Goal: Download file/media

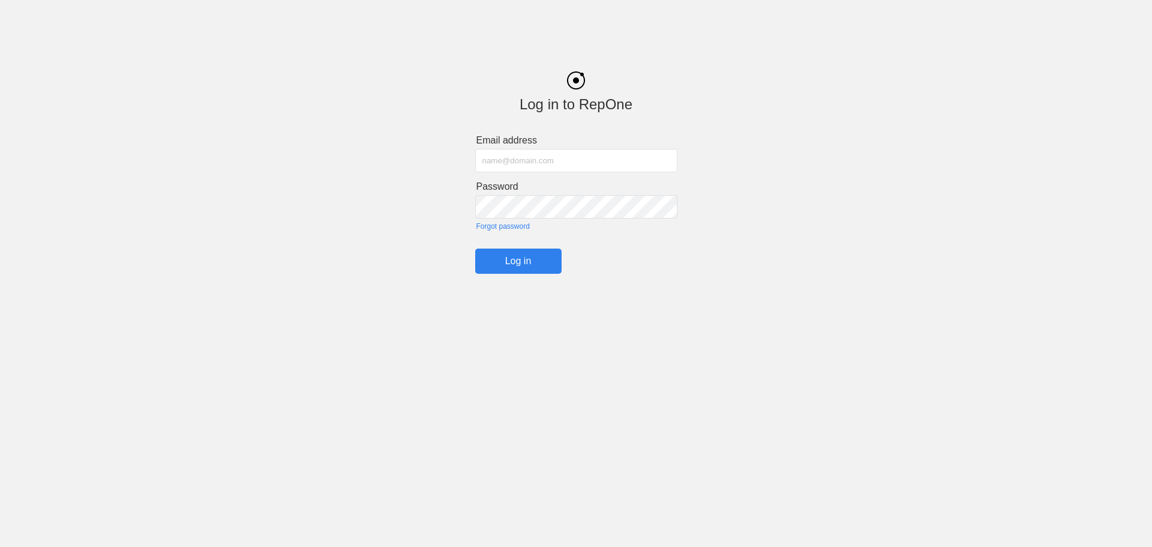
type input "[PERSON_NAME][EMAIL_ADDRESS][PERSON_NAME][PERSON_NAME][DOMAIN_NAME]"
drag, startPoint x: 520, startPoint y: 265, endPoint x: 452, endPoint y: 247, distance: 70.2
click at [517, 265] on input "Log in" at bounding box center [518, 260] width 86 height 25
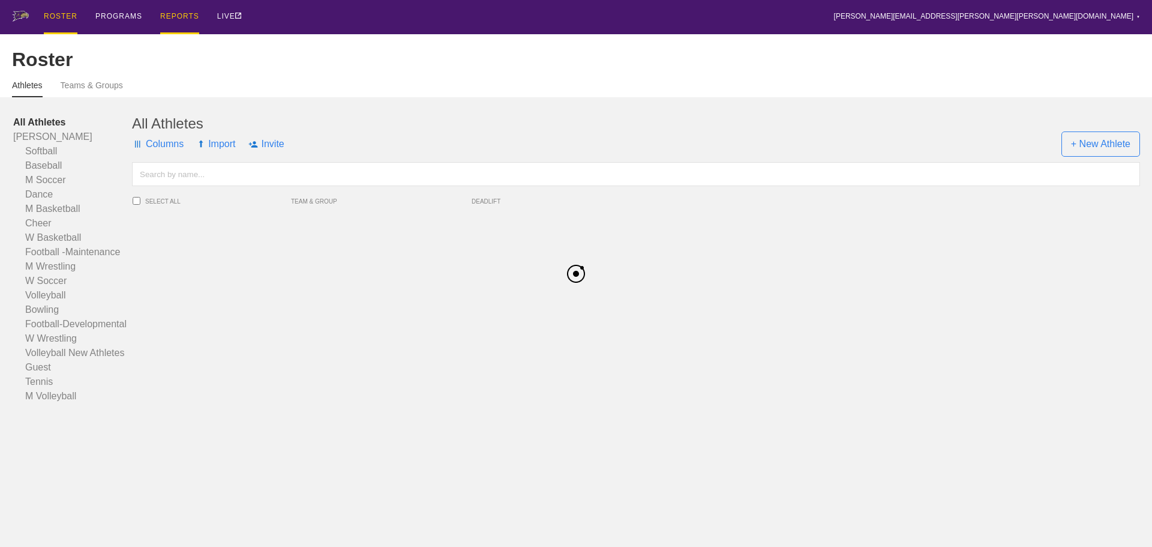
click at [185, 19] on div "REPORTS" at bounding box center [179, 17] width 39 height 34
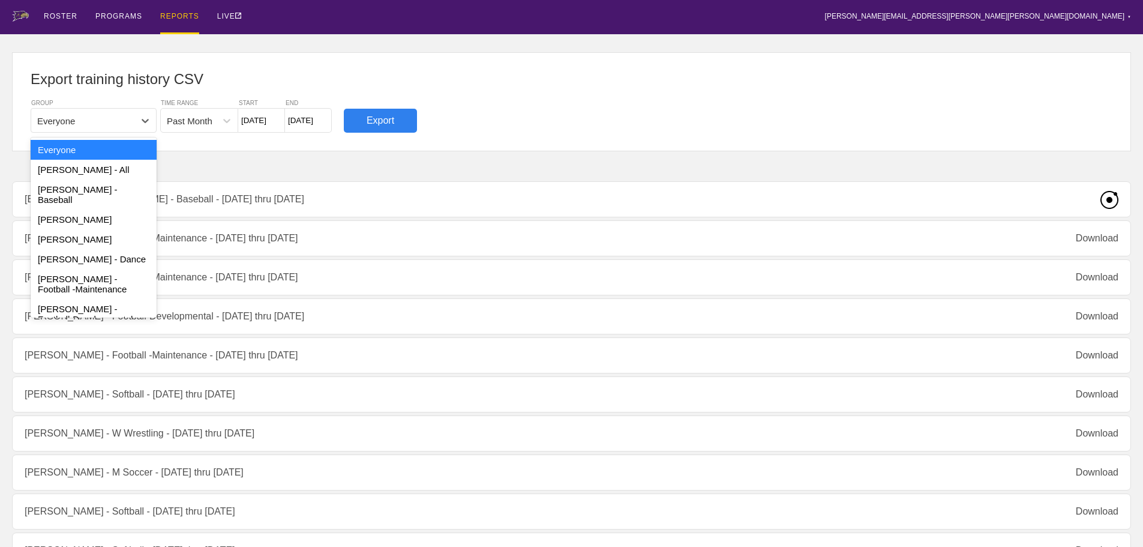
click at [114, 113] on div "Everyone" at bounding box center [82, 120] width 103 height 17
click at [98, 196] on div "[PERSON_NAME] - Baseball" at bounding box center [94, 194] width 126 height 30
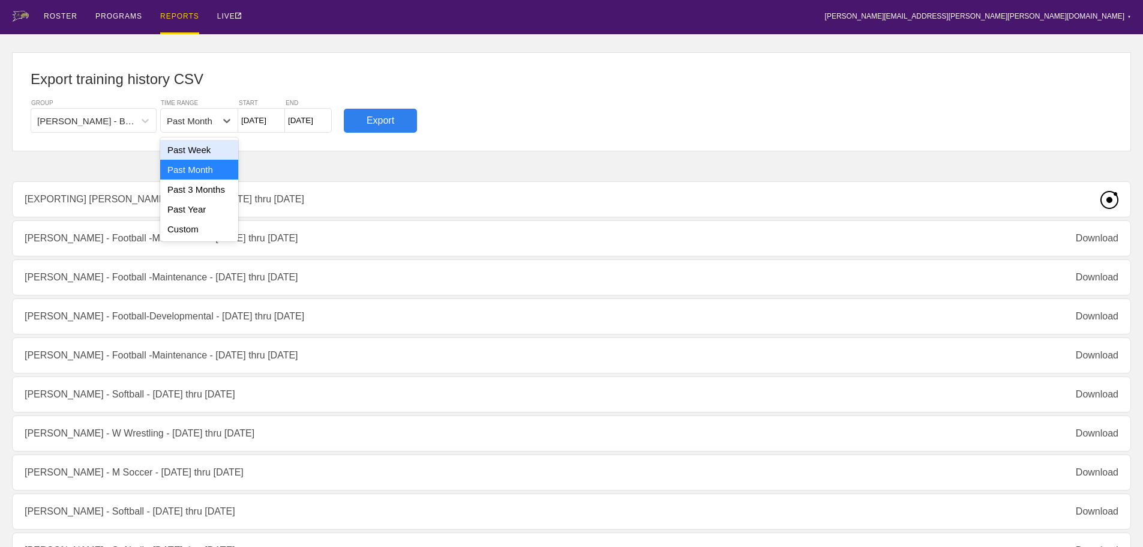
click at [195, 121] on div "Past Month" at bounding box center [190, 120] width 46 height 10
click at [194, 153] on div "Past Week" at bounding box center [199, 150] width 78 height 20
click at [259, 120] on input "[DATE]" at bounding box center [261, 120] width 47 height 25
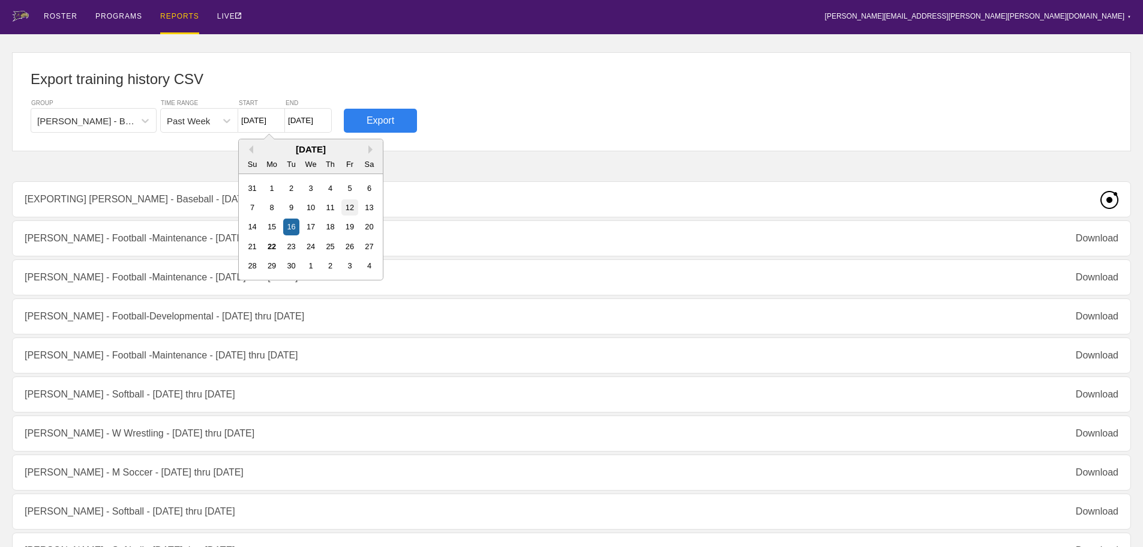
click at [346, 204] on div "12" at bounding box center [349, 207] width 16 height 16
type input "[DATE]"
click at [302, 122] on input "[DATE]" at bounding box center [308, 120] width 47 height 25
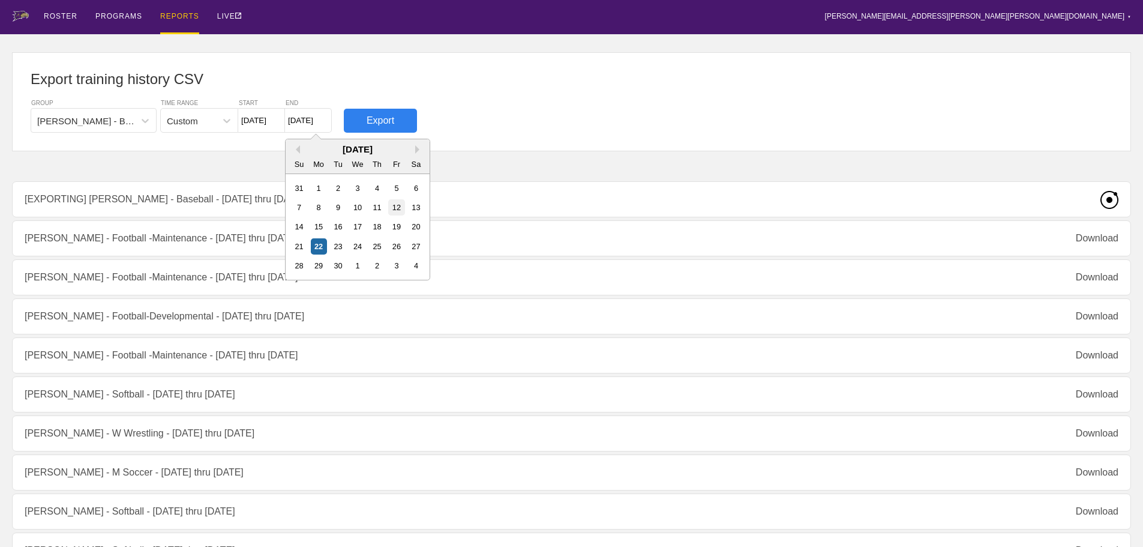
click at [397, 209] on div "12" at bounding box center [396, 207] width 16 height 16
type input "[DATE]"
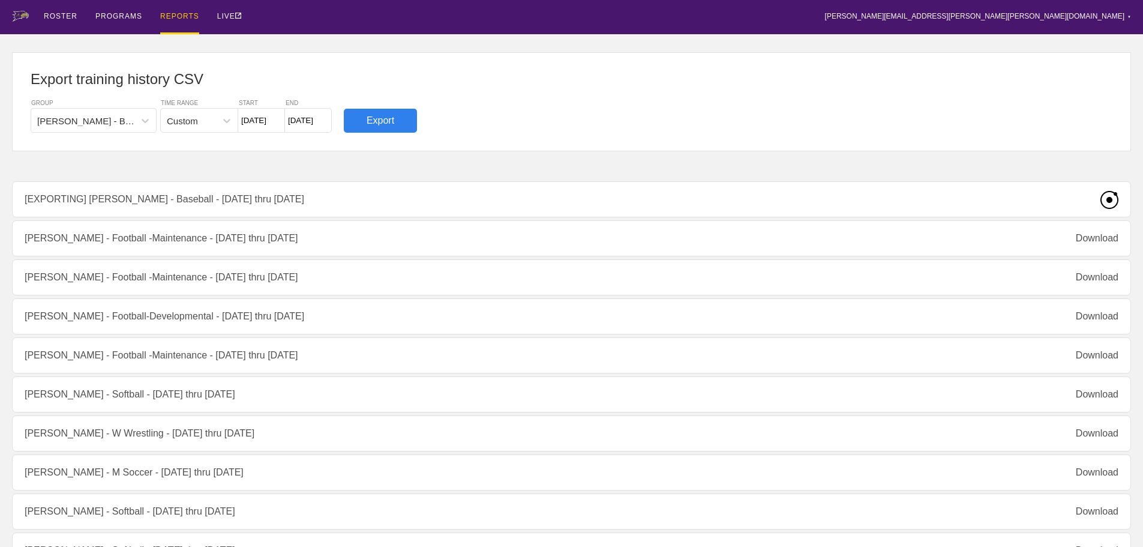
click at [389, 123] on div "Export" at bounding box center [380, 121] width 73 height 24
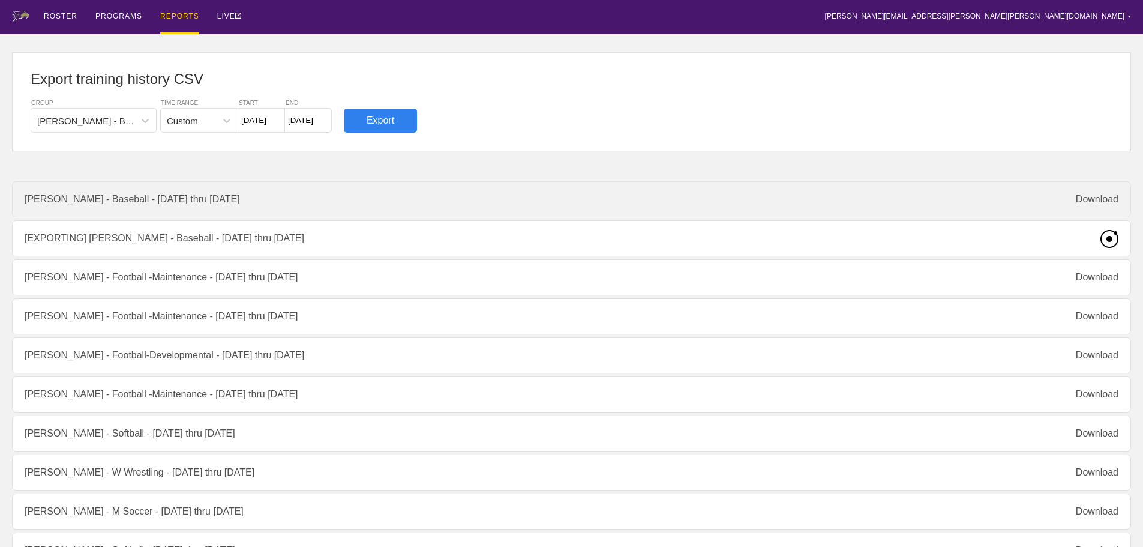
click at [1104, 196] on div "Download" at bounding box center [1097, 199] width 43 height 11
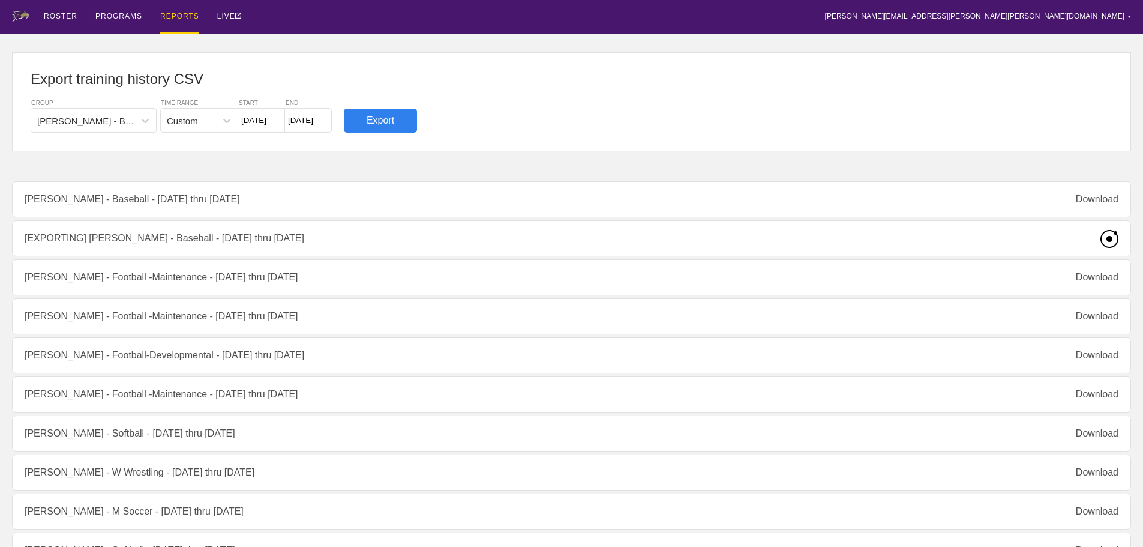
click at [208, 128] on div "Custom" at bounding box center [188, 120] width 55 height 17
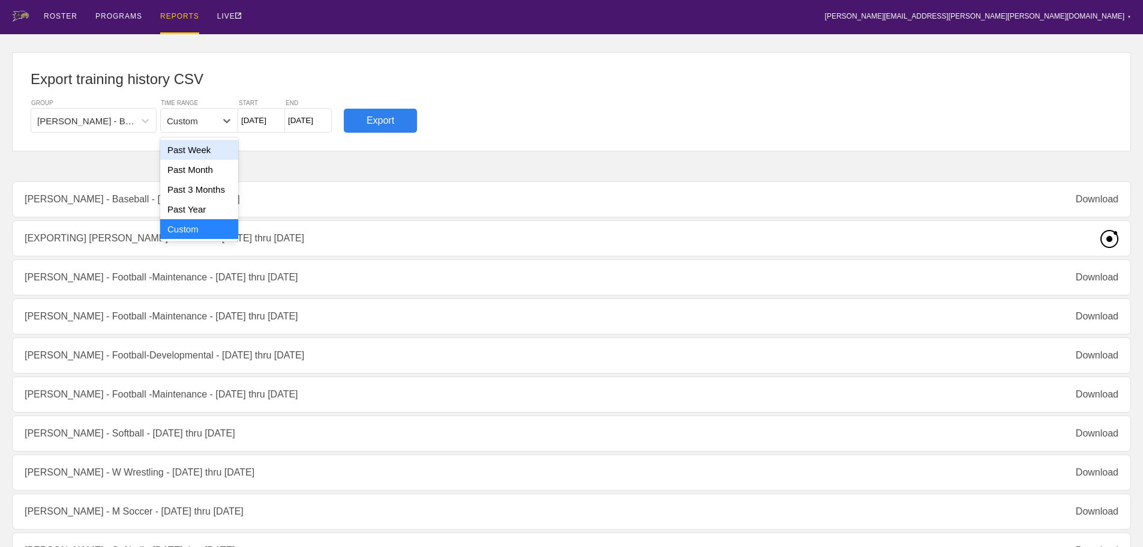
click at [213, 149] on div "Past Week" at bounding box center [199, 150] width 78 height 20
type input "[DATE]"
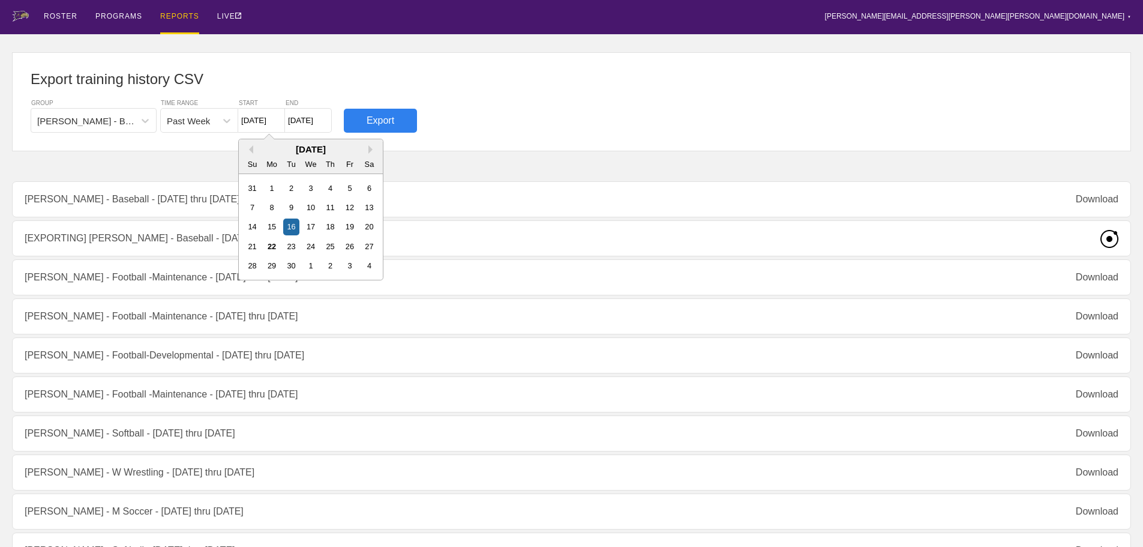
click at [248, 122] on input "[DATE]" at bounding box center [261, 120] width 47 height 25
click at [334, 212] on div "11" at bounding box center [330, 207] width 16 height 16
type input "[DATE]"
click at [289, 113] on input "[DATE]" at bounding box center [308, 120] width 47 height 25
click at [418, 209] on div "13" at bounding box center [416, 207] width 16 height 16
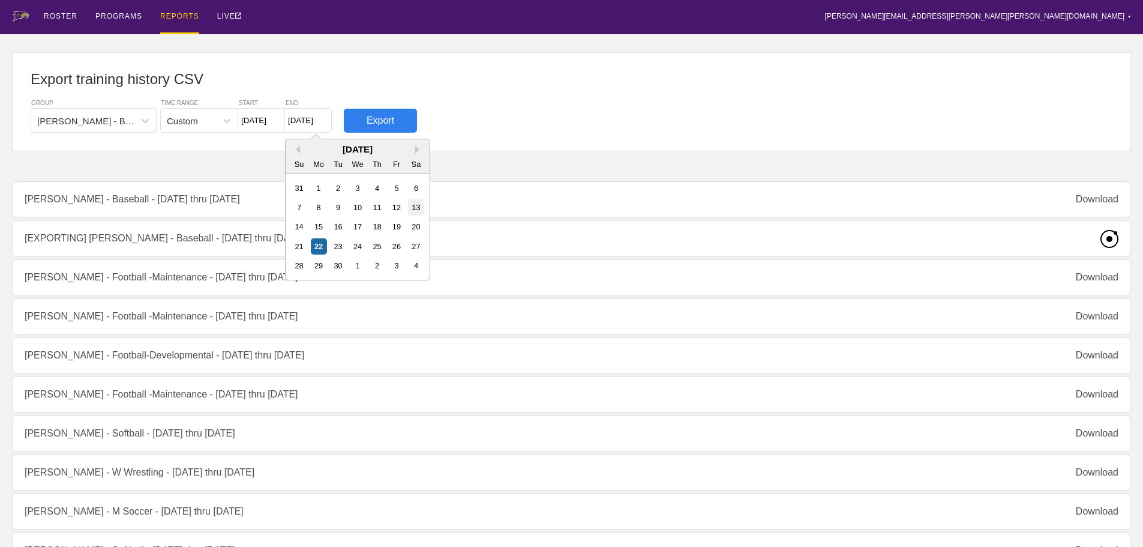
type input "[DATE]"
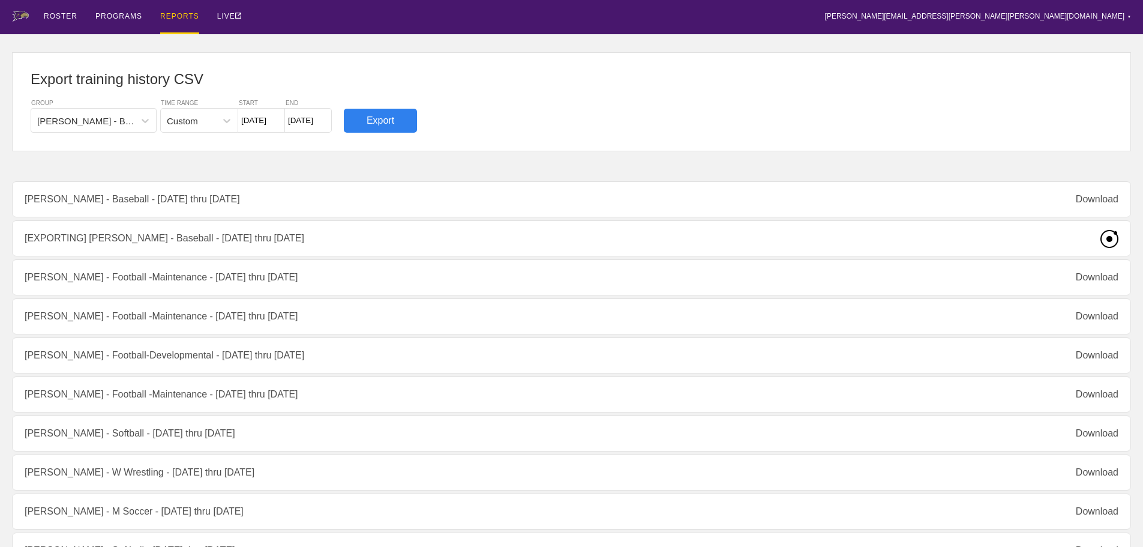
click at [381, 116] on div "Export" at bounding box center [380, 121] width 73 height 24
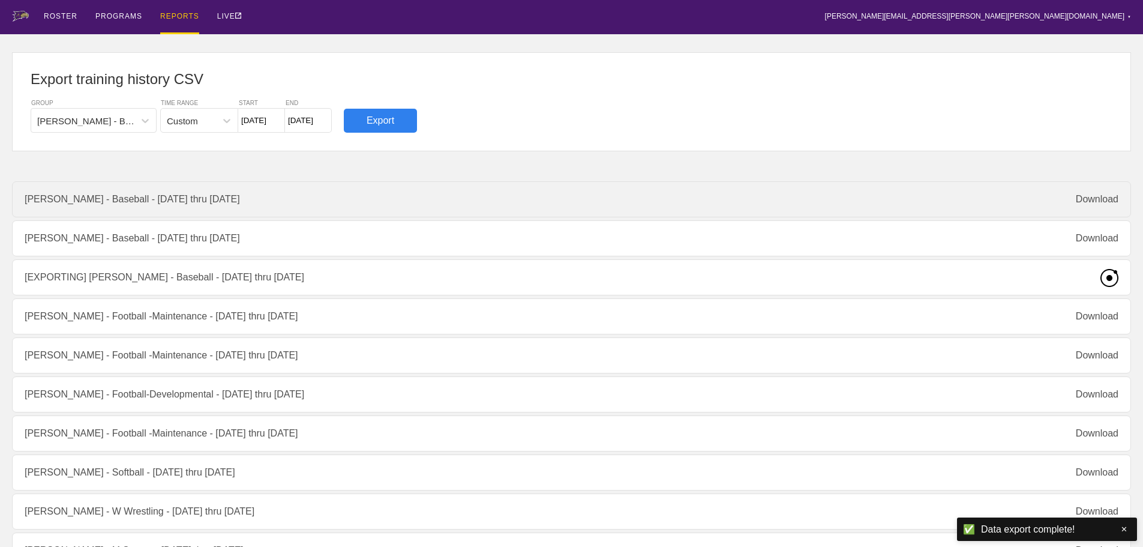
click at [113, 203] on div "[PERSON_NAME] - Baseball - [DATE] thru [DATE] Download" at bounding box center [571, 199] width 1119 height 36
